Goal: Find contact information: Find contact information

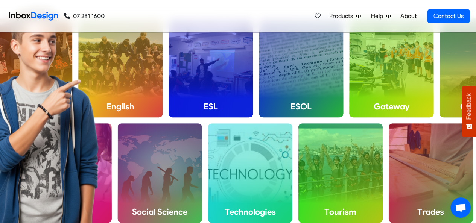
scroll to position [286, 0]
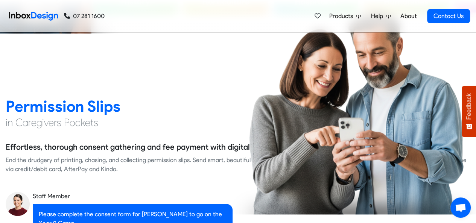
checkbox input "true"
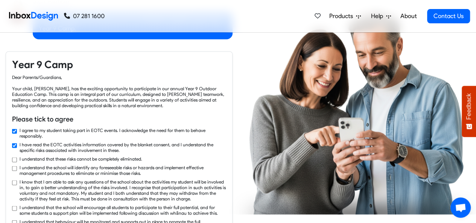
checkbox input "true"
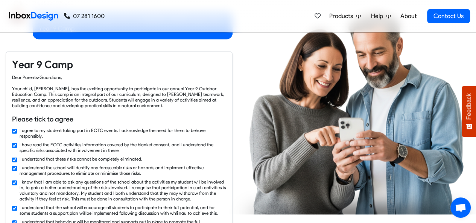
checkbox input "true"
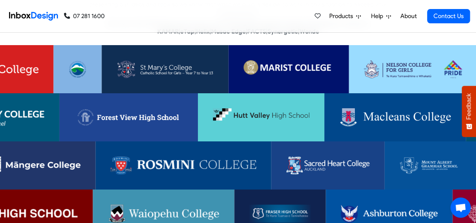
scroll to position [1400, 0]
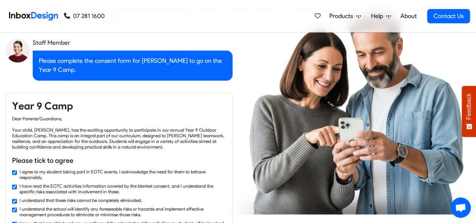
checkbox input "false"
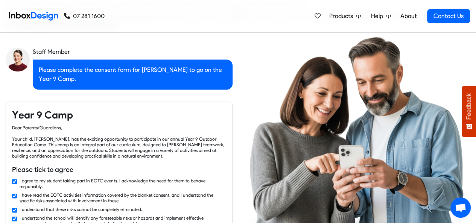
checkbox input "false"
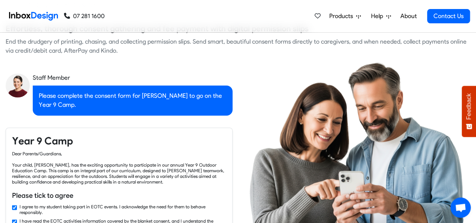
checkbox input "false"
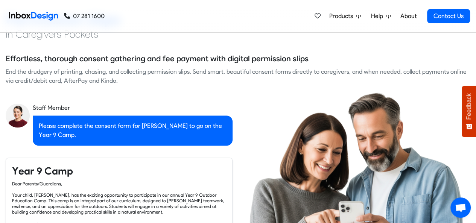
checkbox input "false"
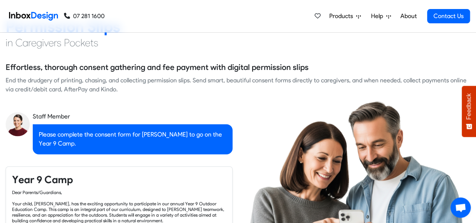
checkbox input "false"
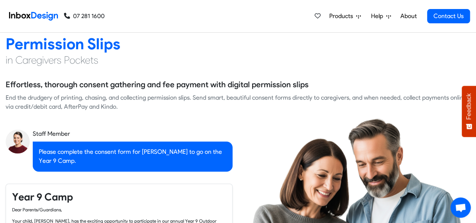
checkbox input "false"
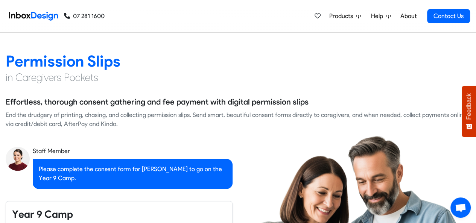
checkbox input "false"
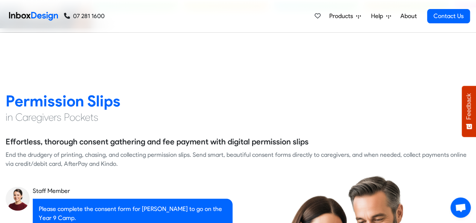
checkbox input "false"
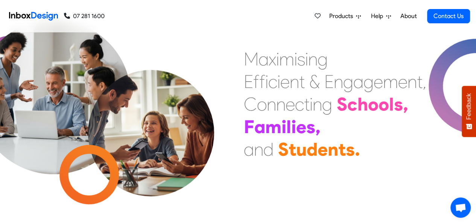
scroll to position [0, 0]
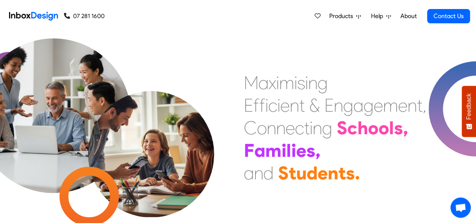
drag, startPoint x: 475, startPoint y: 3, endPoint x: 303, endPoint y: 27, distance: 173.3
click at [303, 27] on div "Products Mobile APP Free Webinars & Training Browse all Features Login Help Sup…" at bounding box center [288, 16] width 366 height 32
click at [436, 15] on link "Contact Us" at bounding box center [448, 16] width 43 height 14
